Goal: Check status: Check status

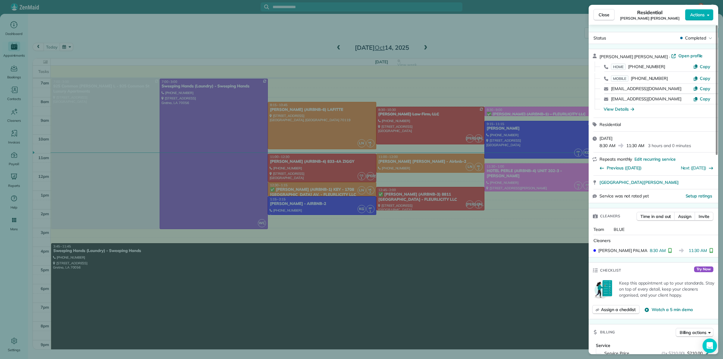
click at [356, 217] on div "Close Residential [PERSON_NAME] [PERSON_NAME] Actions Status Completed [PERSON_…" at bounding box center [361, 179] width 723 height 359
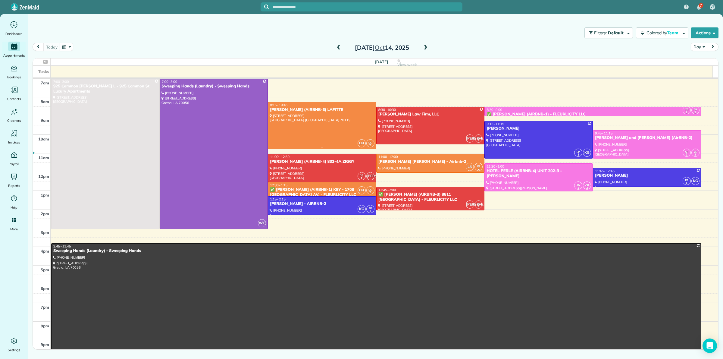
click at [319, 126] on div at bounding box center [322, 125] width 108 height 46
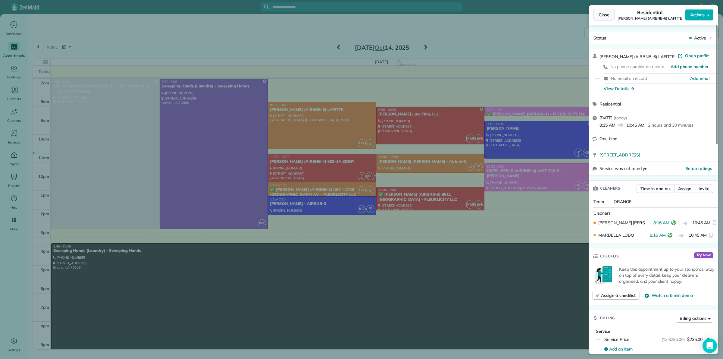
click at [602, 17] on span "Close" at bounding box center [603, 15] width 11 height 6
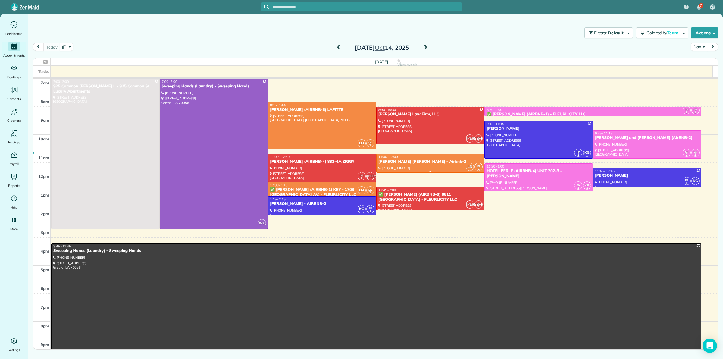
click at [405, 161] on div "[PERSON_NAME] [PERSON_NAME] - Airbnb-2" at bounding box center [430, 161] width 105 height 5
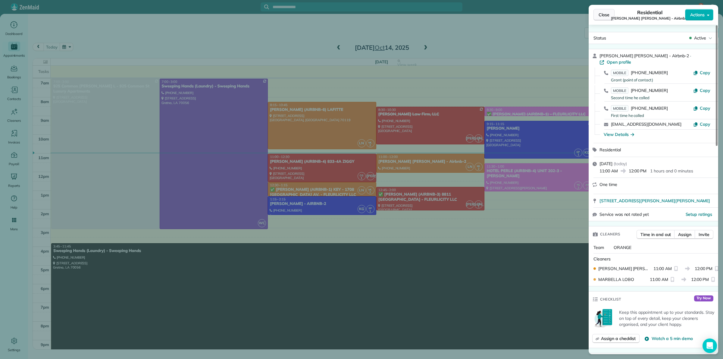
click at [604, 12] on span "Close" at bounding box center [603, 15] width 11 height 6
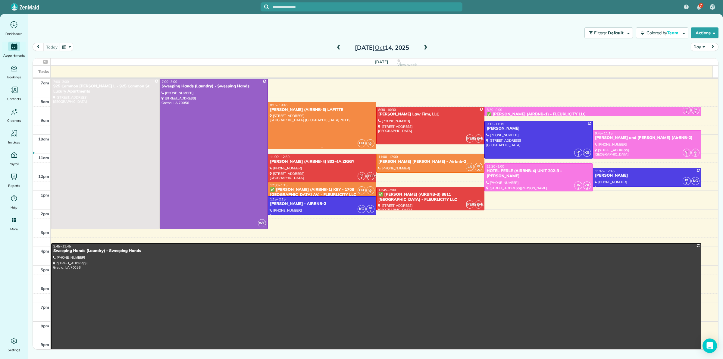
click at [311, 117] on div at bounding box center [322, 125] width 108 height 46
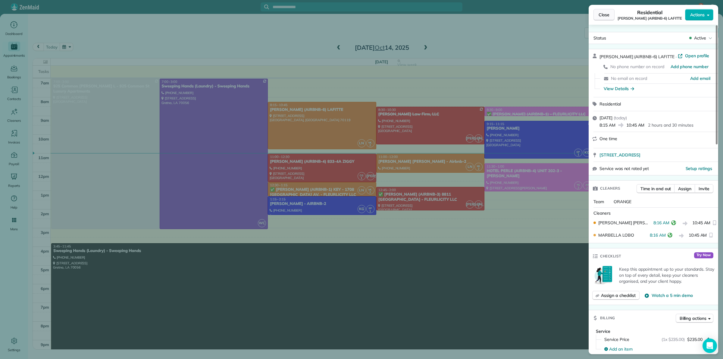
click at [605, 15] on span "Close" at bounding box center [603, 15] width 11 height 6
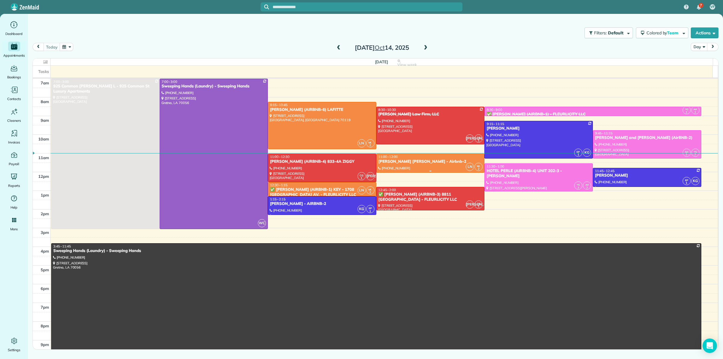
click at [391, 156] on span "11:00 - 12:00" at bounding box center [388, 156] width 20 height 4
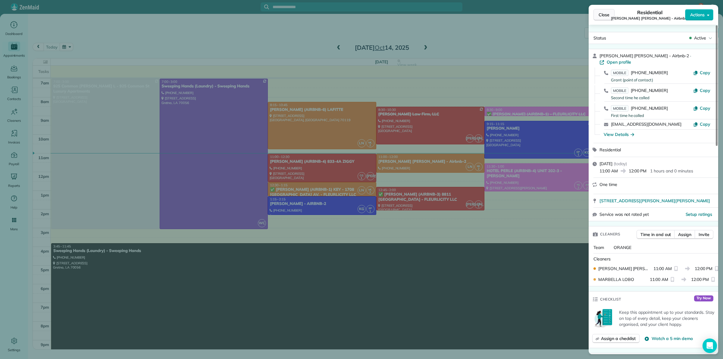
click at [606, 12] on span "Close" at bounding box center [603, 15] width 11 height 6
